Goal: Transaction & Acquisition: Purchase product/service

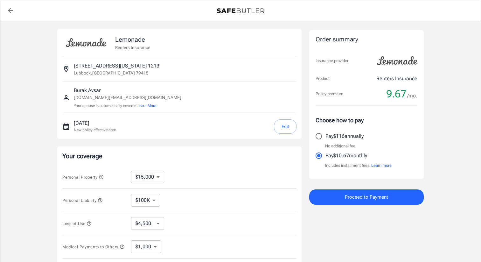
select select "15000"
select select "500"
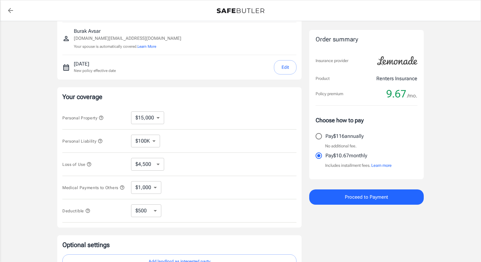
scroll to position [64, 0]
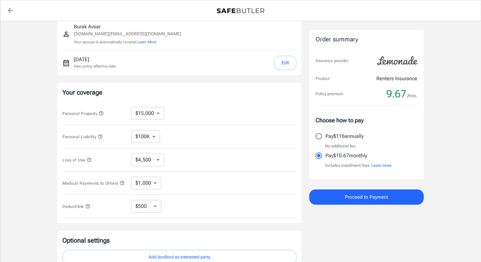
click at [150, 116] on select "$10,000 $15,000 $20,000 $25,000 $30,000 $40,000 $50,000 $100K $150K $200K $250K" at bounding box center [147, 113] width 33 height 13
select select "100000"
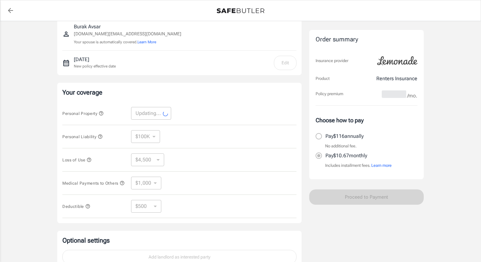
select select "100000"
select select "30000"
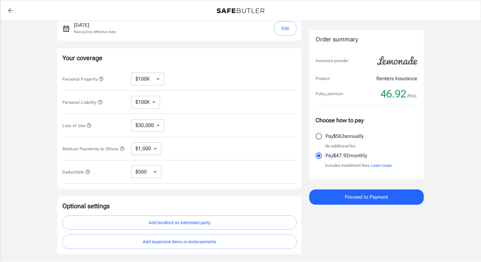
scroll to position [91, 0]
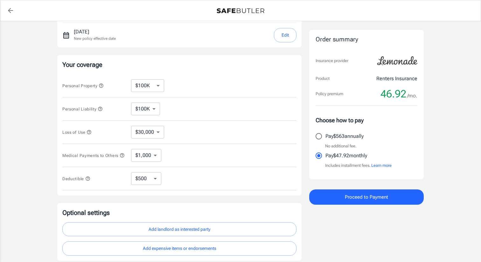
click at [157, 134] on select "$30,000 $39,000 $51,000 $63,000 $78,000 $99,000 $123K $153K $189K $198K" at bounding box center [147, 132] width 33 height 13
click at [150, 113] on select "$100K $200K $300K $400K $500K" at bounding box center [145, 108] width 29 height 13
click at [131, 102] on select "$100K $200K $300K $400K $500K" at bounding box center [145, 108] width 29 height 13
click at [146, 151] on select "$1,000 $2,000 $3,000 $4,000 $5,000" at bounding box center [146, 155] width 30 height 13
click at [144, 178] on select "$250 $500 $1,000 $2,500" at bounding box center [146, 178] width 30 height 13
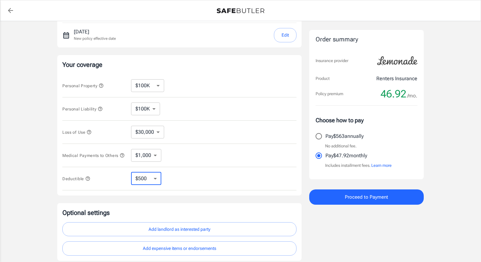
click at [88, 180] on icon "button" at bounding box center [87, 178] width 4 height 4
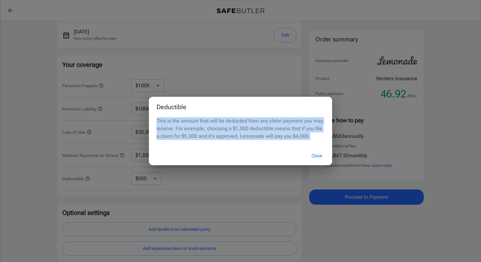
drag, startPoint x: 302, startPoint y: 139, endPoint x: 157, endPoint y: 123, distance: 145.8
click at [157, 123] on p "This is the amount that will be deducted from any claim payment you may receive…" at bounding box center [240, 128] width 168 height 23
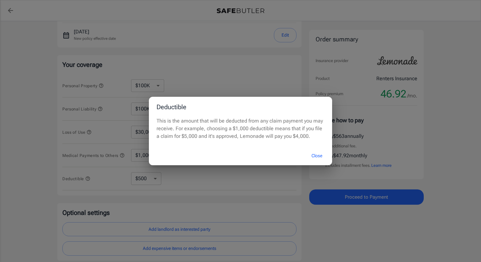
click at [277, 152] on div "Close" at bounding box center [240, 155] width 183 height 19
click at [318, 159] on button "Close" at bounding box center [316, 156] width 25 height 14
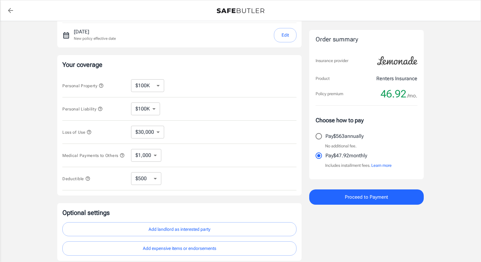
click at [144, 175] on select "$250 $500 $1,000 $2,500" at bounding box center [146, 178] width 30 height 13
select select "250"
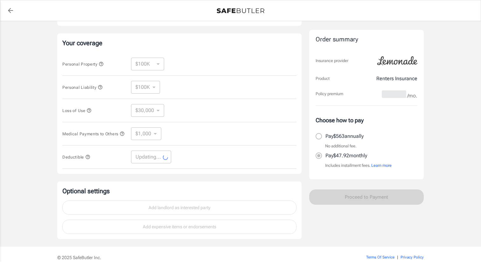
scroll to position [114, 0]
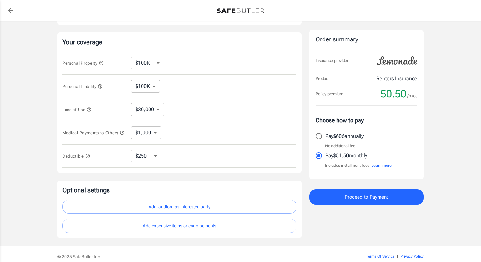
click at [156, 158] on select "$250 $500 $1,000 $2,500" at bounding box center [146, 155] width 30 height 13
select select "2500"
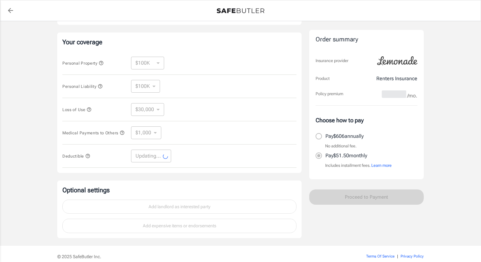
select select "2500"
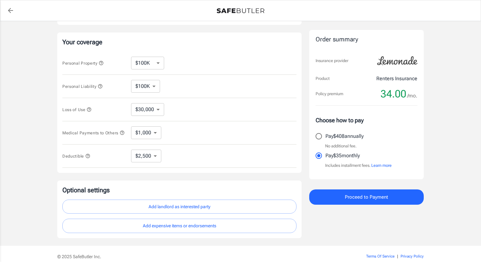
click at [88, 158] on icon "button" at bounding box center [87, 156] width 4 height 4
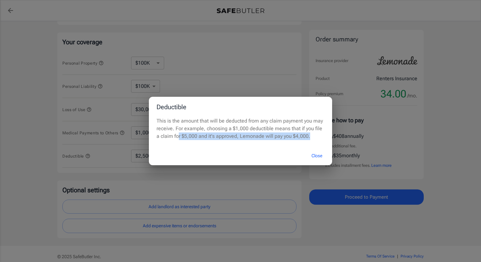
drag, startPoint x: 174, startPoint y: 133, endPoint x: 282, endPoint y: 141, distance: 107.4
click at [282, 141] on div "This is the amount that will be deducted from any claim payment you may receive…" at bounding box center [240, 131] width 183 height 29
click at [314, 154] on button "Close" at bounding box center [316, 156] width 25 height 14
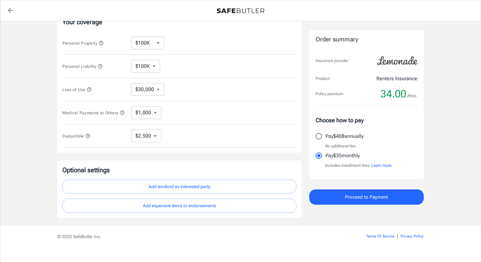
scroll to position [134, 0]
click at [141, 111] on select "$1,000 $2,000 $3,000 $4,000 $5,000" at bounding box center [146, 112] width 30 height 13
select select "5000"
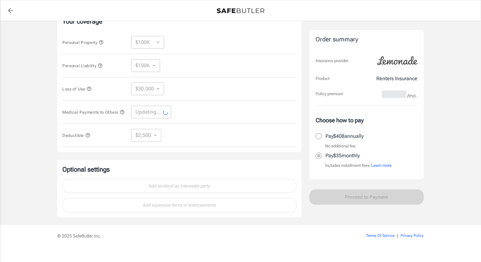
select select "5000"
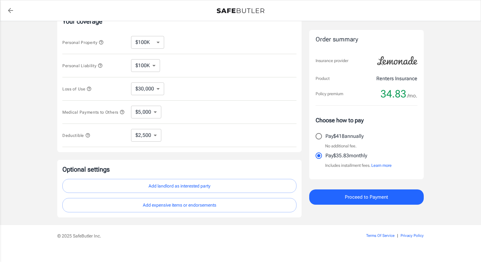
click at [152, 92] on select "$30,000 $39,000 $51,000 $63,000 $78,000 $99,000 $123K $153K $189K $198K" at bounding box center [147, 88] width 33 height 13
select select "198000"
click at [147, 91] on select "$30,000 $39,000 $51,000 $63,000 $78,000 $99,000 $123K $153K $189K $198K" at bounding box center [147, 88] width 33 height 13
select select "30000"
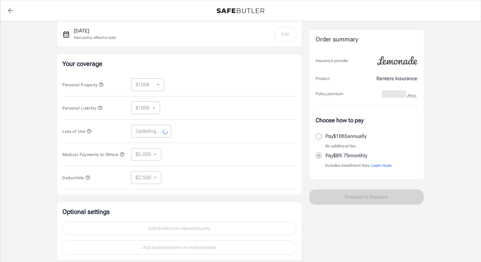
scroll to position [90, 0]
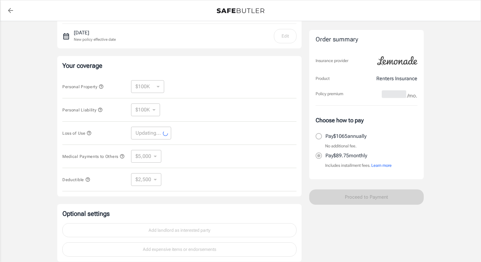
select select "30000"
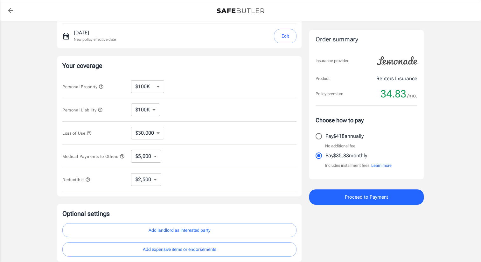
click at [147, 89] on select "$10,000 $15,000 $20,000 $25,000 $30,000 $40,000 $50,000 $100K $150K $200K $250K" at bounding box center [147, 86] width 33 height 13
select select "10000"
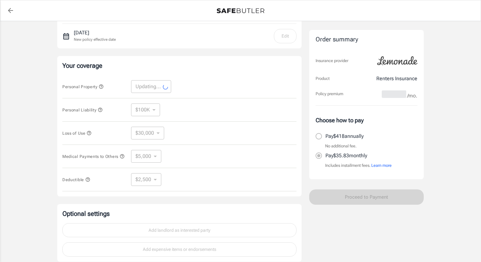
select select "10000"
select select "3000"
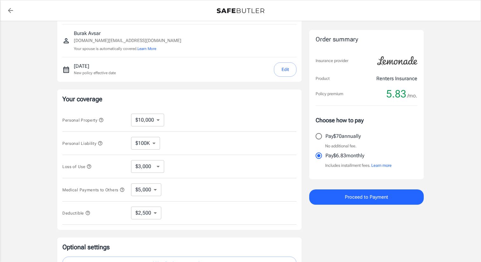
scroll to position [57, 0]
click at [156, 120] on select "$10,000 $15,000 $20,000 $25,000 $30,000 $40,000 $50,000 $100K $150K $200K $250K" at bounding box center [147, 119] width 33 height 13
click at [159, 147] on select "$100K $200K $300K $400K $500K" at bounding box center [145, 142] width 29 height 13
drag, startPoint x: 72, startPoint y: 48, endPoint x: 111, endPoint y: 48, distance: 38.5
click at [111, 48] on div "Burak Avsar [DOMAIN_NAME][EMAIL_ADDRESS][DOMAIN_NAME] Your spouse is automatica…" at bounding box center [179, 40] width 234 height 22
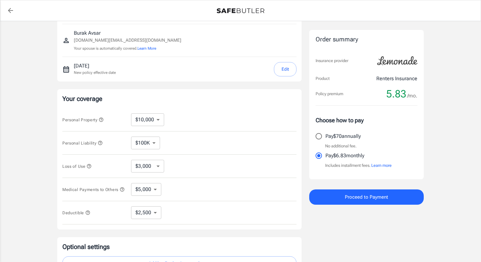
click at [118, 49] on p "Your spouse is automatically covered. Learn More" at bounding box center [127, 48] width 107 height 6
drag, startPoint x: 73, startPoint y: 49, endPoint x: 116, endPoint y: 48, distance: 42.6
click at [116, 48] on p "Your spouse is automatically covered. Learn More" at bounding box center [127, 48] width 107 height 6
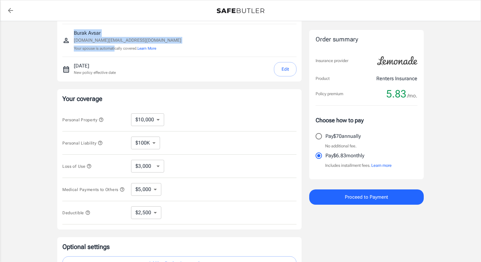
drag, startPoint x: 116, startPoint y: 48, endPoint x: 73, endPoint y: 46, distance: 43.3
click at [72, 46] on div "Burak Avsar [DOMAIN_NAME][EMAIL_ADDRESS][DOMAIN_NAME] Your spouse is automatica…" at bounding box center [179, 40] width 234 height 22
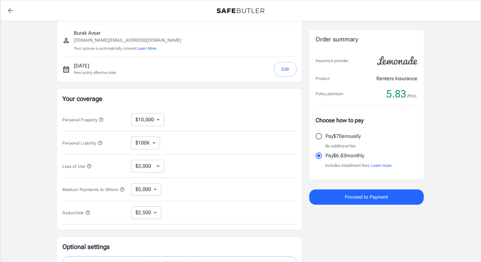
click at [212, 26] on div "Burak Avsar [DOMAIN_NAME][EMAIL_ADDRESS][DOMAIN_NAME] Your spouse is automatica…" at bounding box center [179, 40] width 234 height 32
click at [148, 49] on button "Learn More" at bounding box center [146, 48] width 19 height 6
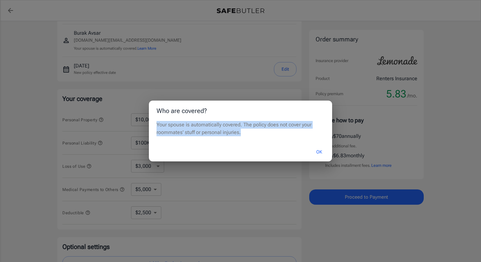
drag, startPoint x: 212, startPoint y: 26, endPoint x: 150, endPoint y: 124, distance: 116.2
click at [150, 124] on div "Your spouse is automatically covered. The policy does not cover your roommates'…" at bounding box center [240, 132] width 183 height 22
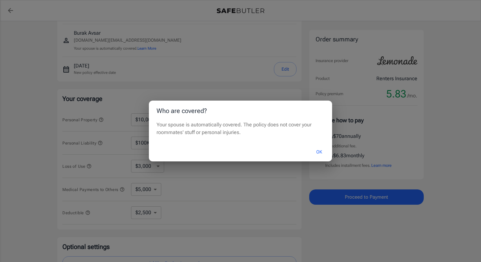
click at [213, 194] on div "Who are covered? Your spouse is automatically covered. The policy does not cove…" at bounding box center [240, 131] width 481 height 262
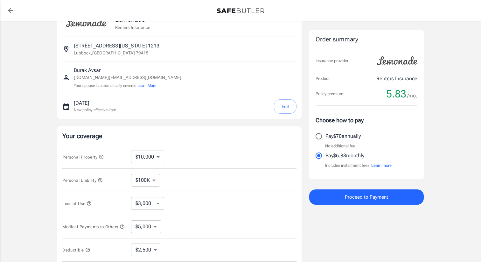
scroll to position [25, 0]
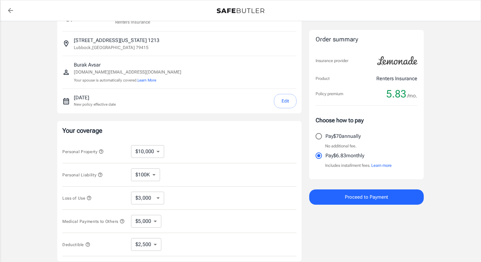
click at [147, 149] on select "$10,000 $15,000 $20,000 $25,000 $30,000 $40,000 $50,000 $100K $150K $200K $250K" at bounding box center [147, 151] width 33 height 13
select select "15000"
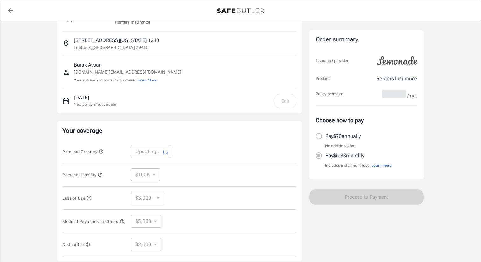
select select "15000"
select select "4500"
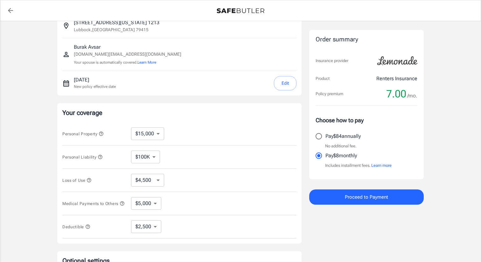
scroll to position [45, 0]
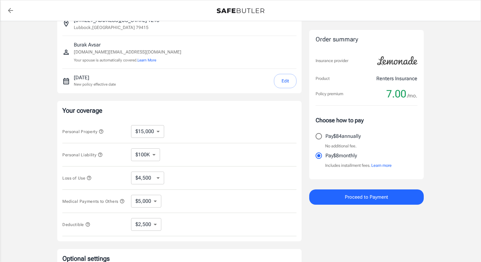
click at [153, 226] on select "$250 $500 $1,000 $2,500" at bounding box center [146, 224] width 30 height 13
select select "250"
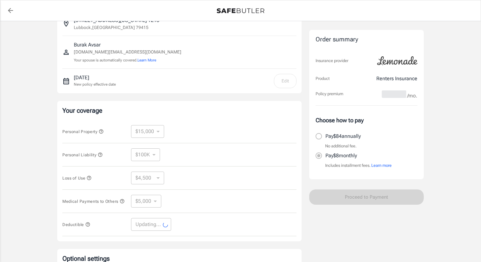
select select "250"
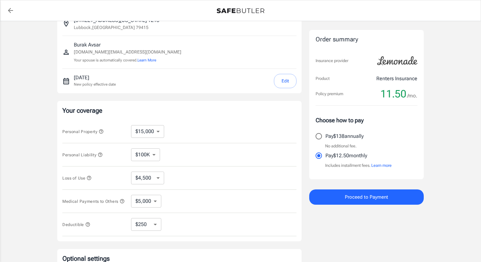
click at [147, 131] on select "$10,000 $15,000 $20,000 $25,000 $30,000 $40,000 $50,000 $100K $150K $200K $250K" at bounding box center [147, 131] width 33 height 13
select select "10000"
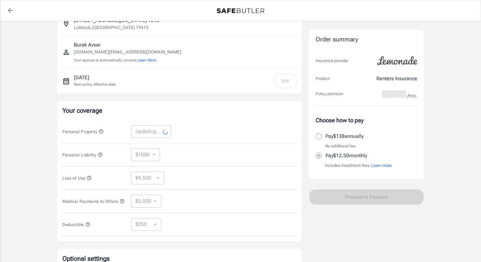
select select "10000"
select select "3000"
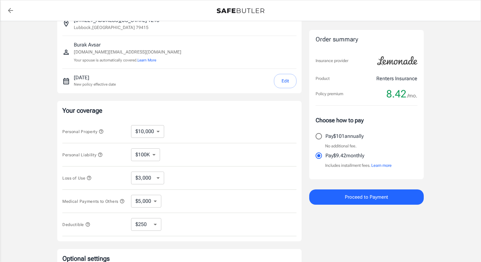
click at [89, 227] on icon "button" at bounding box center [87, 224] width 5 height 5
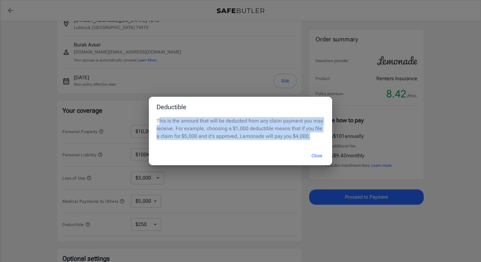
drag, startPoint x: 307, startPoint y: 139, endPoint x: 159, endPoint y: 122, distance: 149.0
click at [159, 122] on p "This is the amount that will be deducted from any claim payment you may receive…" at bounding box center [240, 128] width 168 height 23
click at [166, 137] on p "This is the amount that will be deducted from any claim payment you may receive…" at bounding box center [240, 128] width 168 height 23
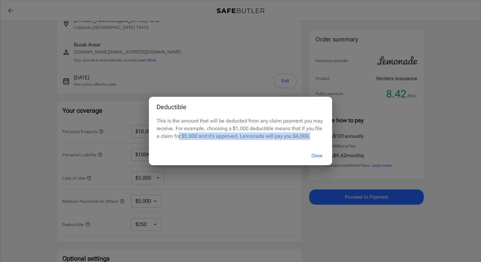
drag, startPoint x: 174, startPoint y: 136, endPoint x: 231, endPoint y: 140, distance: 57.3
click at [231, 140] on div "This is the amount that will be deducted from any claim payment you may receive…" at bounding box center [240, 131] width 183 height 29
click at [290, 141] on div "This is the amount that will be deducted from any claim payment you may receive…" at bounding box center [240, 131] width 183 height 29
click at [314, 154] on button "Close" at bounding box center [316, 156] width 25 height 14
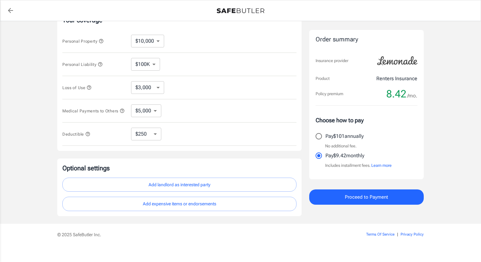
scroll to position [139, 0]
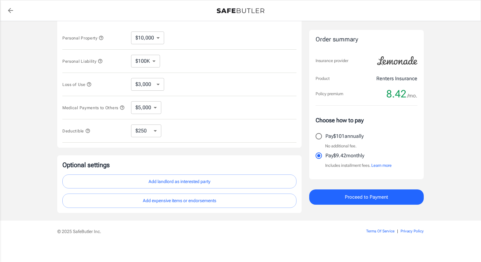
click at [163, 206] on button "Add expensive items or endorsements" at bounding box center [179, 200] width 234 height 14
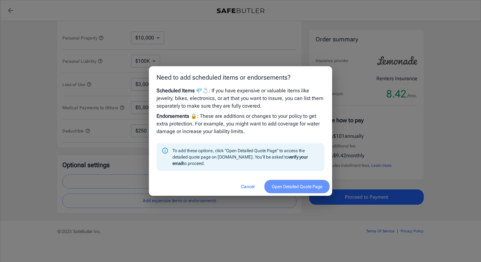
click at [283, 188] on button "Open Detailed Quote Page" at bounding box center [296, 187] width 65 height 14
click at [248, 186] on button "Cancel" at bounding box center [248, 187] width 28 height 14
